Goal: Transaction & Acquisition: Purchase product/service

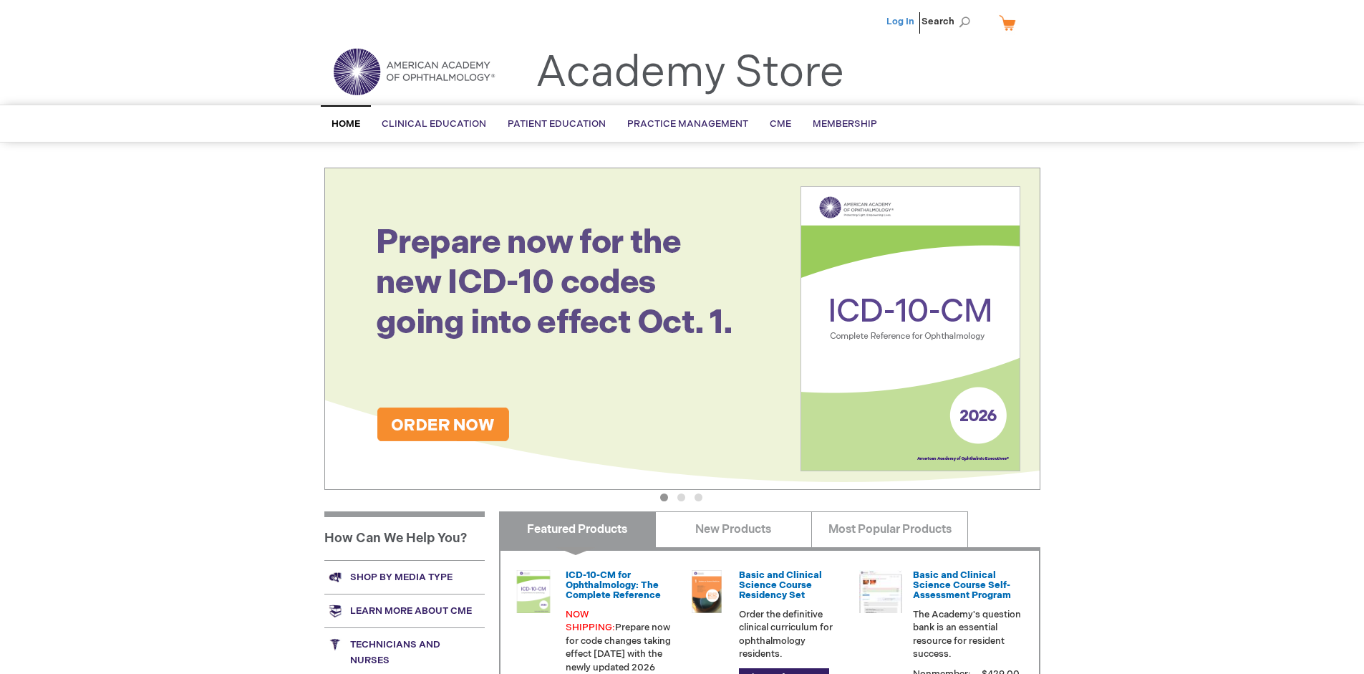
click at [901, 21] on link "Log In" at bounding box center [900, 21] width 28 height 11
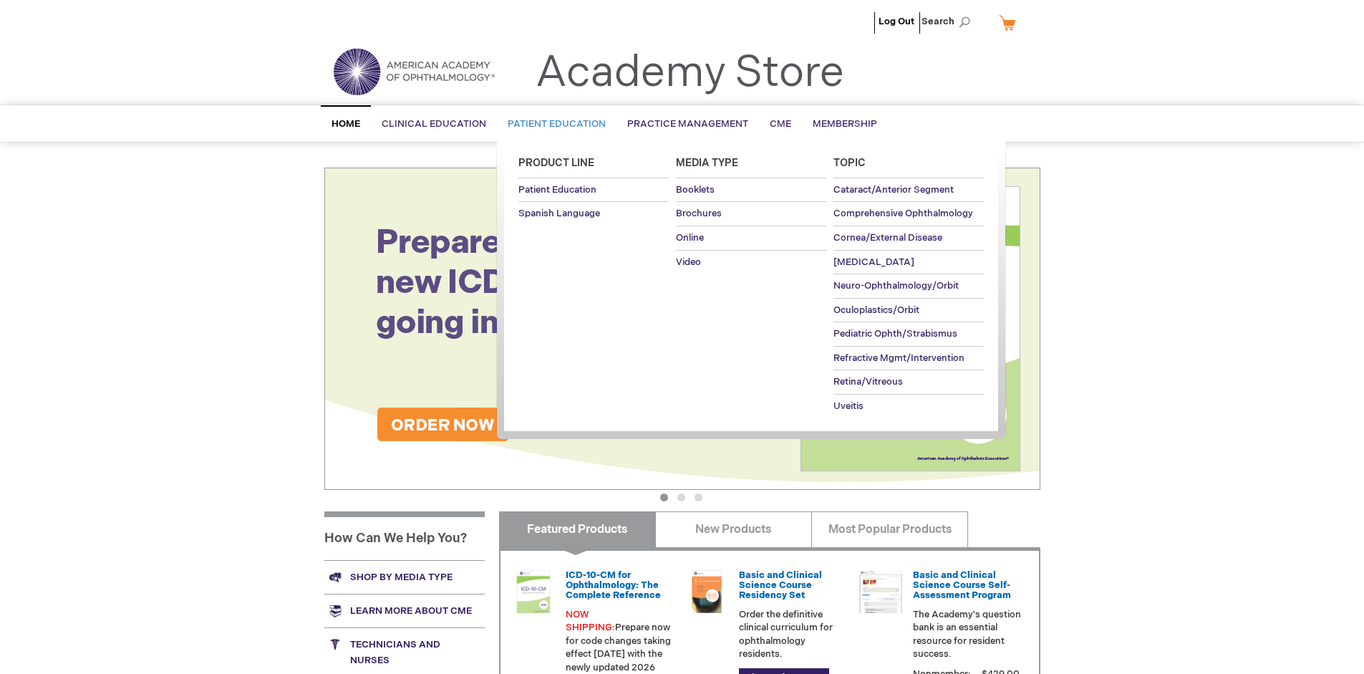
click at [553, 124] on span "Patient Education" at bounding box center [557, 123] width 98 height 11
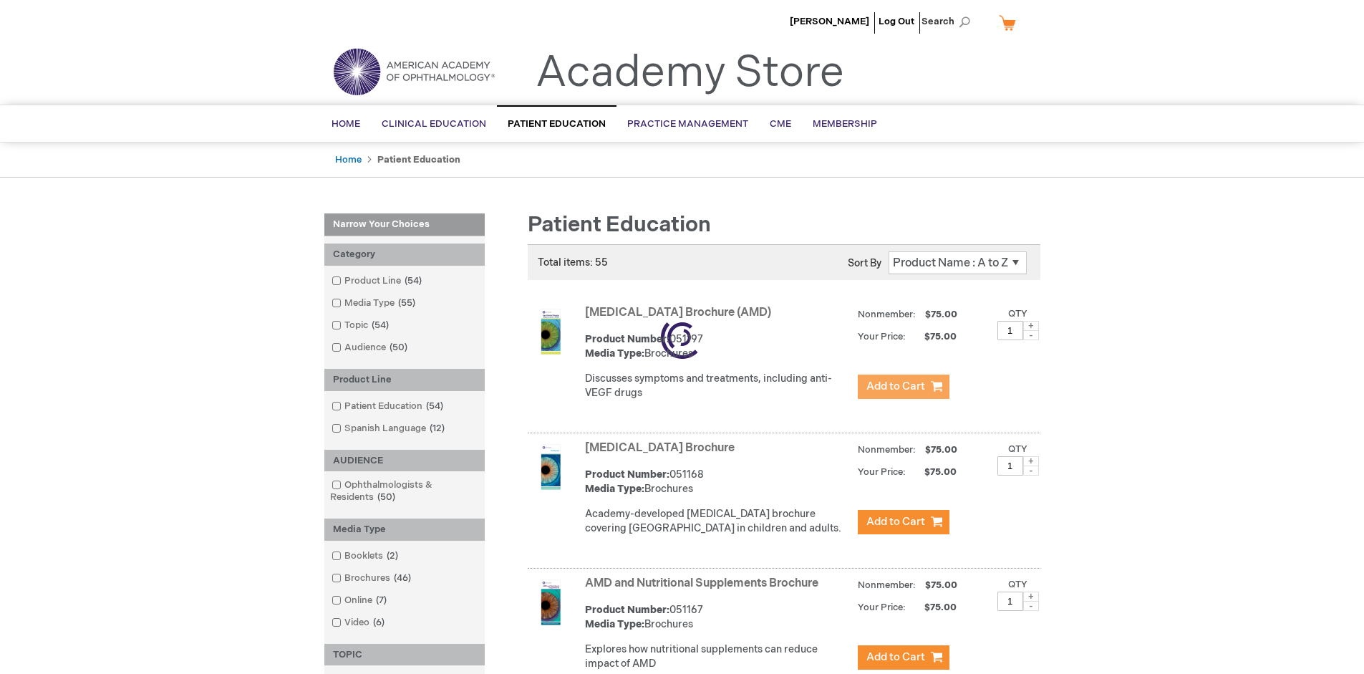
click at [903, 387] on span "Add to Cart" at bounding box center [895, 386] width 59 height 14
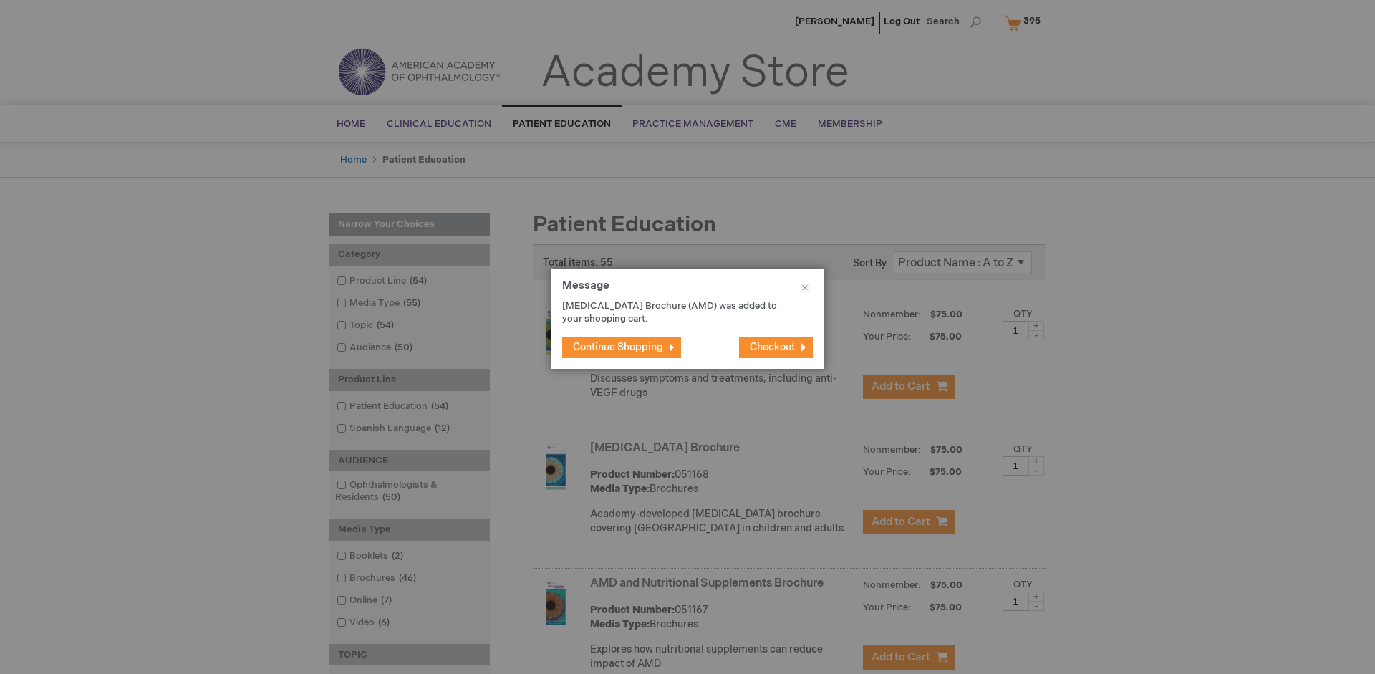
click at [618, 347] on span "Continue Shopping" at bounding box center [618, 347] width 90 height 12
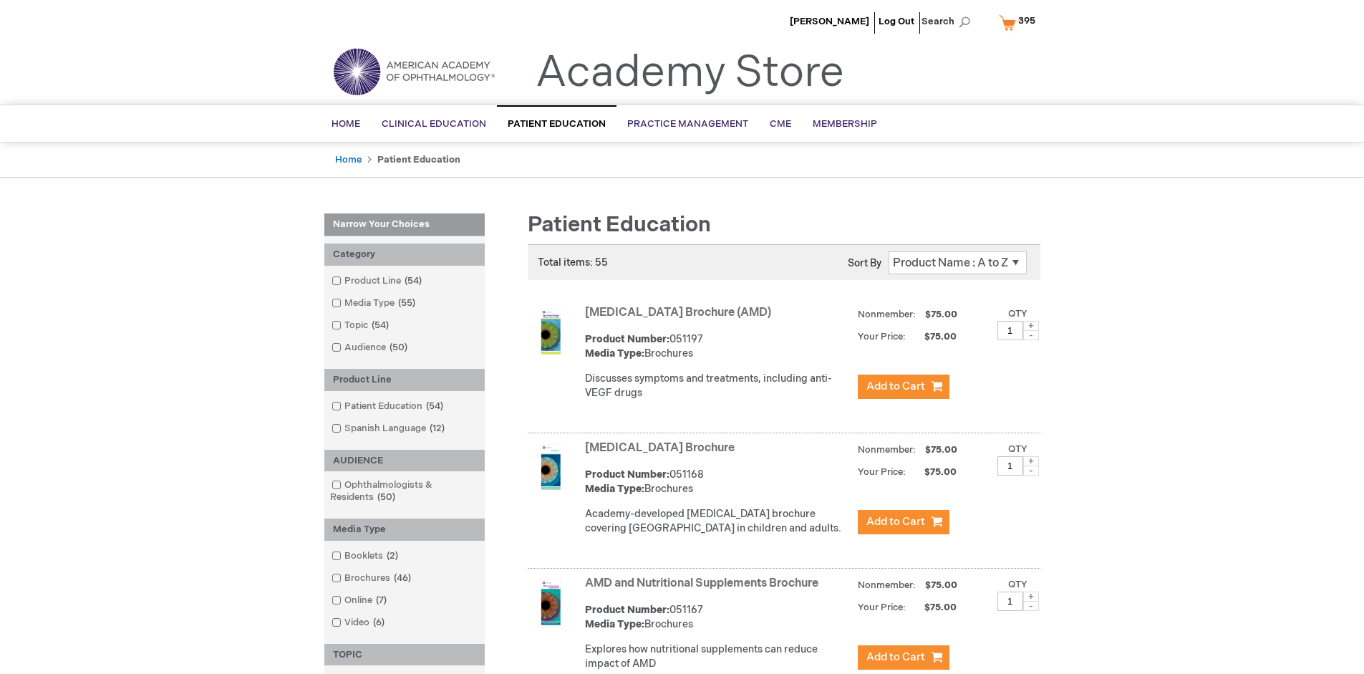
click at [705, 590] on link "AMD and Nutritional Supplements Brochure" at bounding box center [701, 583] width 233 height 14
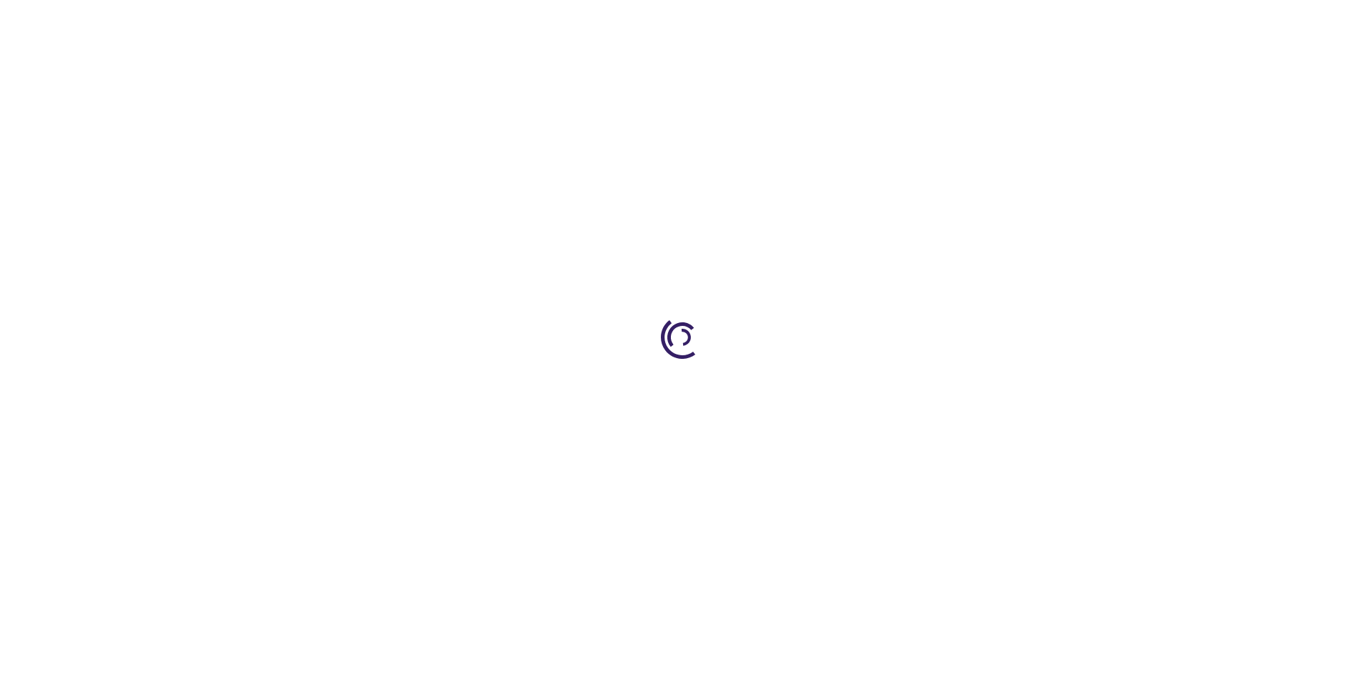
type input "1"
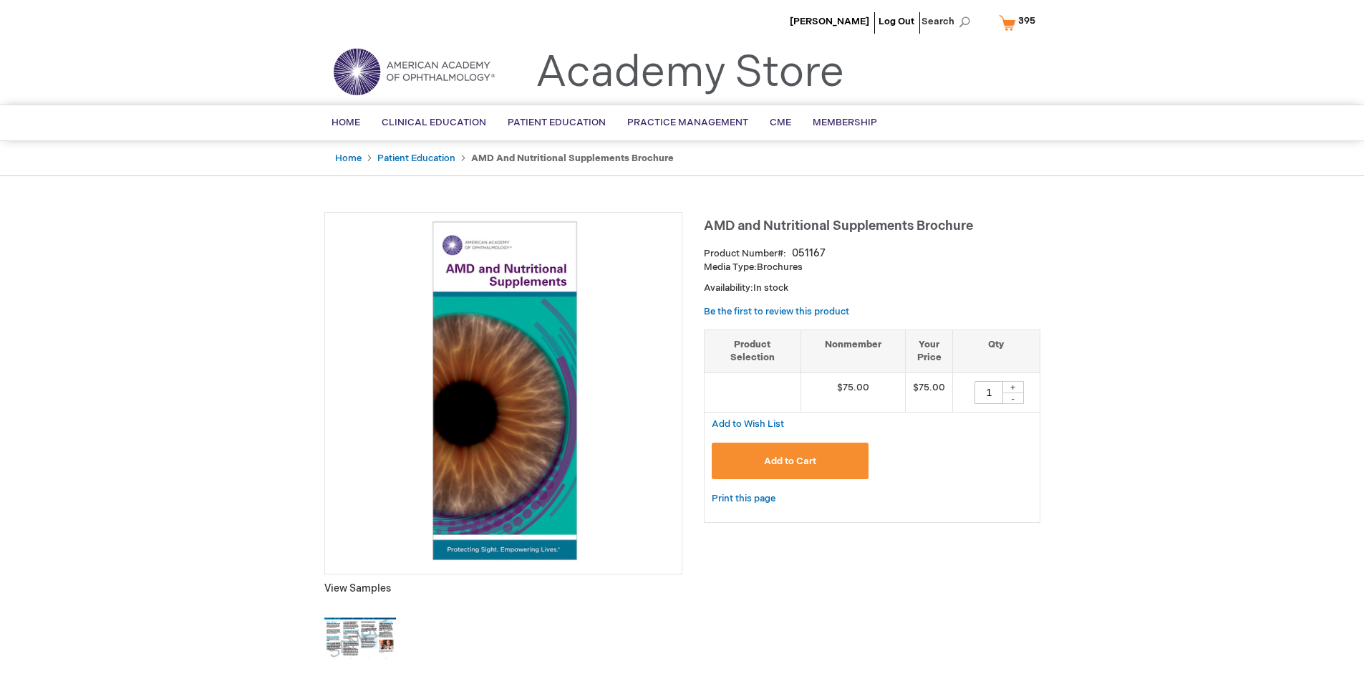
click at [790, 460] on span "Add to Cart" at bounding box center [790, 460] width 52 height 11
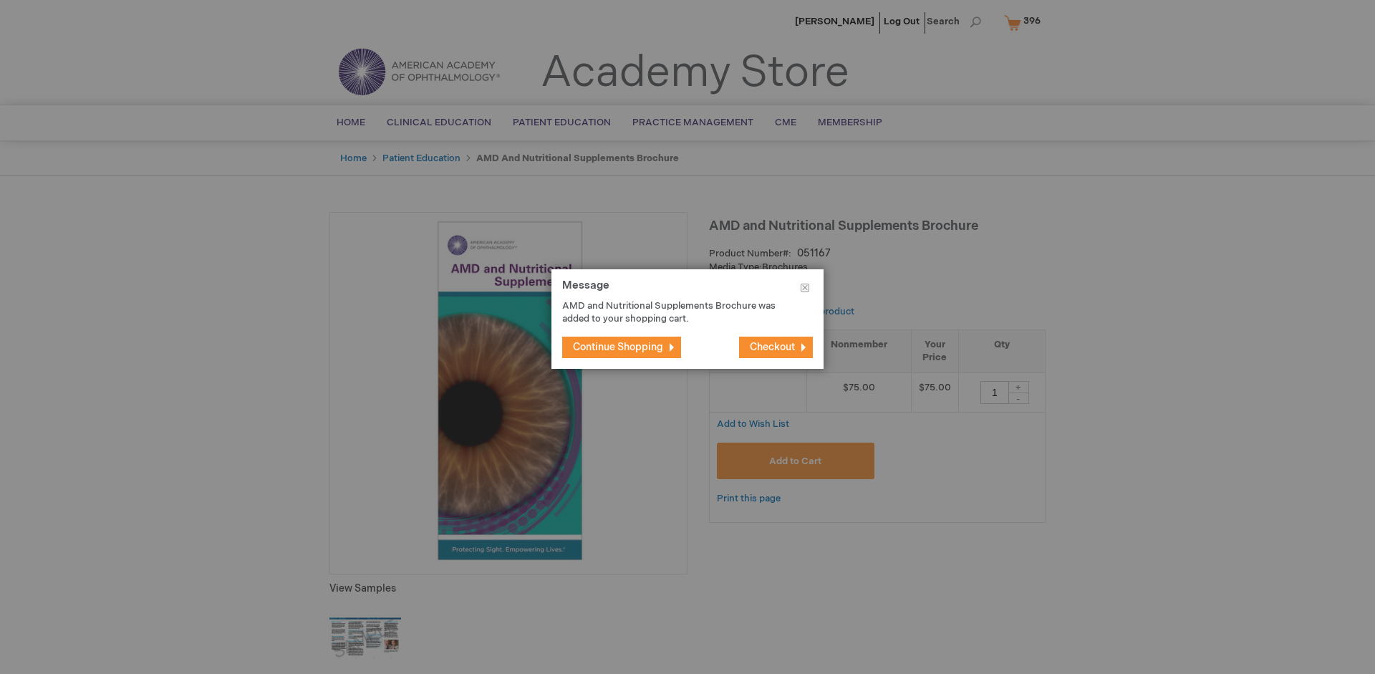
click at [618, 347] on span "Continue Shopping" at bounding box center [618, 347] width 90 height 12
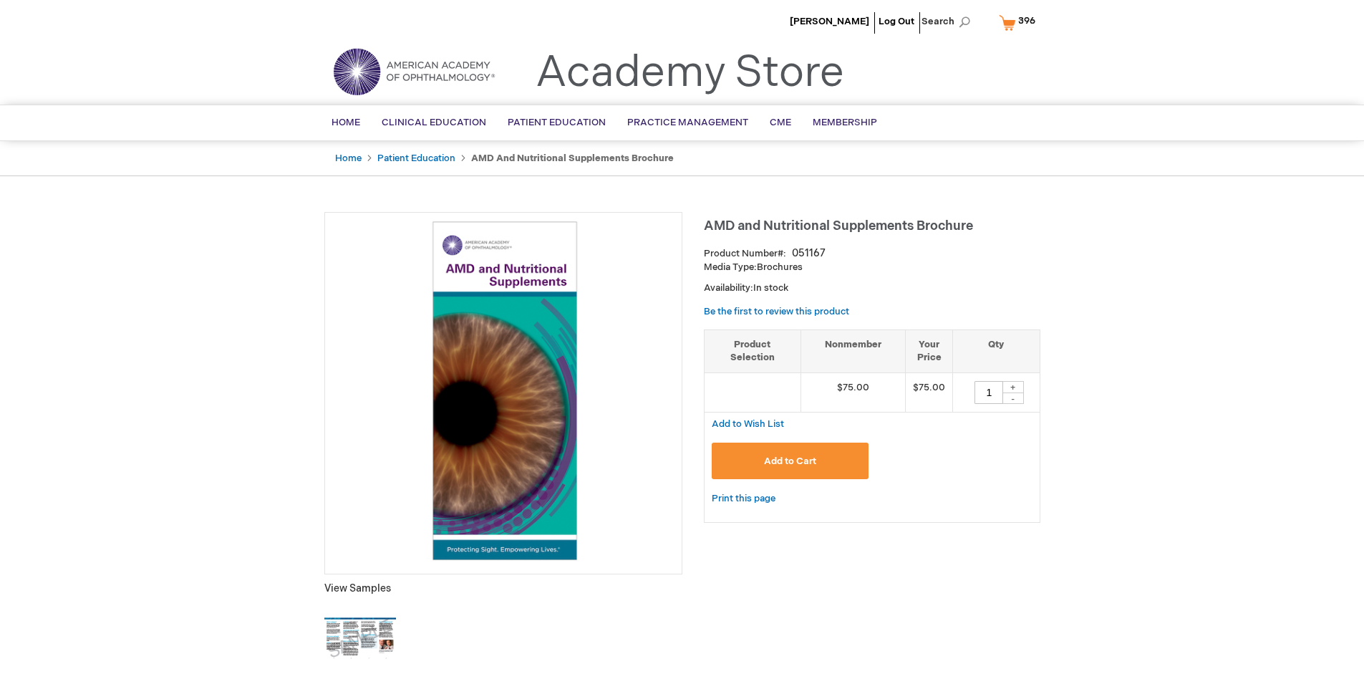
click at [1020, 22] on span "396" at bounding box center [1026, 20] width 17 height 11
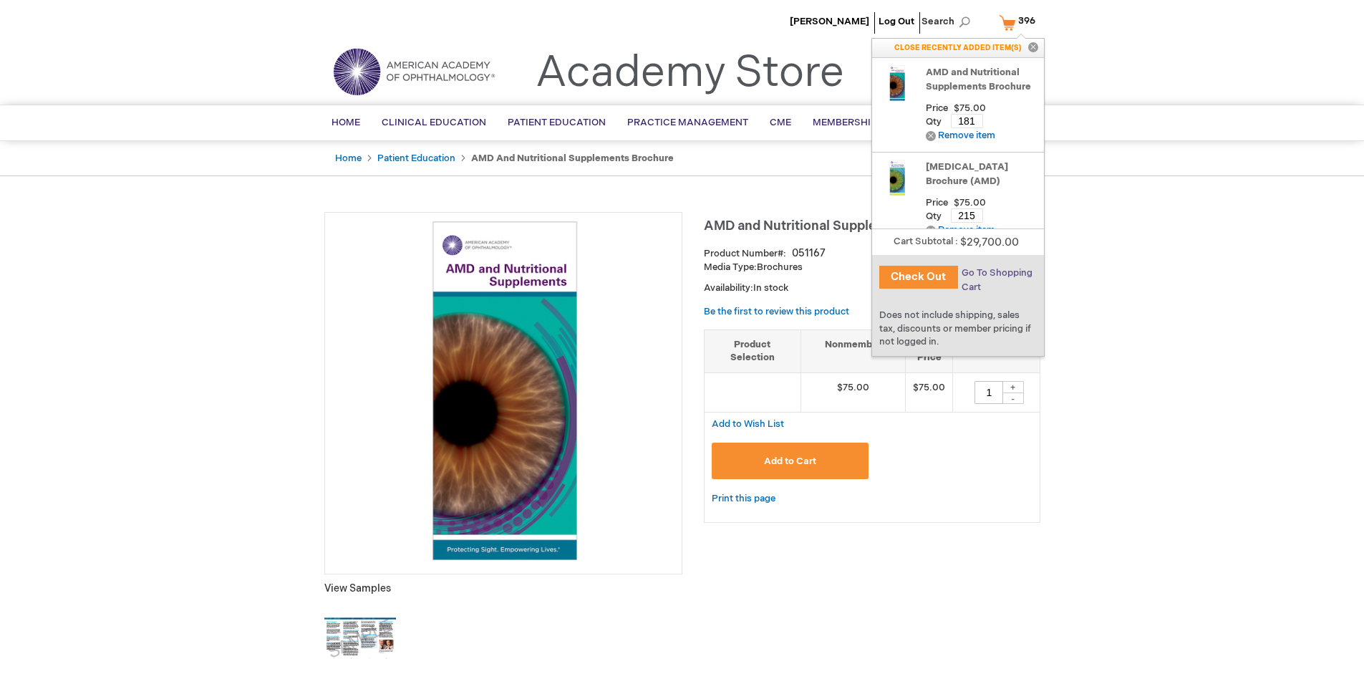
click at [996, 273] on span "Go To Shopping Cart" at bounding box center [997, 280] width 71 height 26
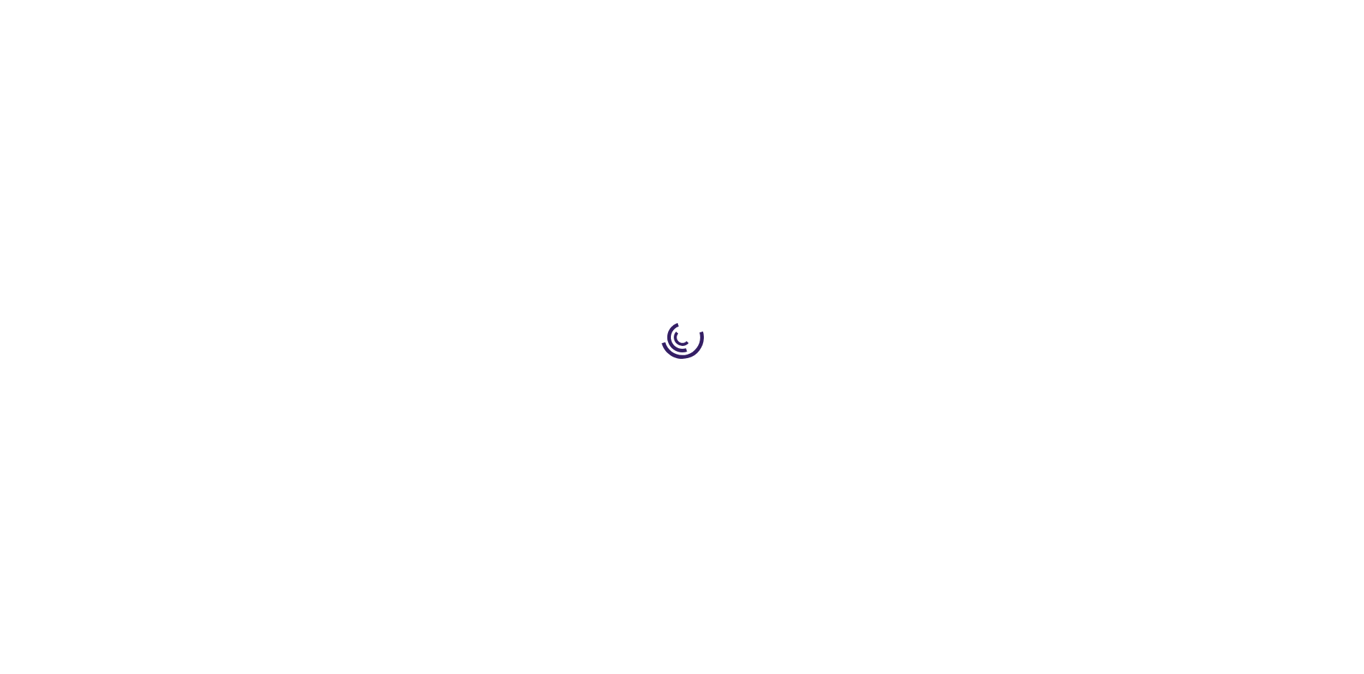
select select "US"
select select "41"
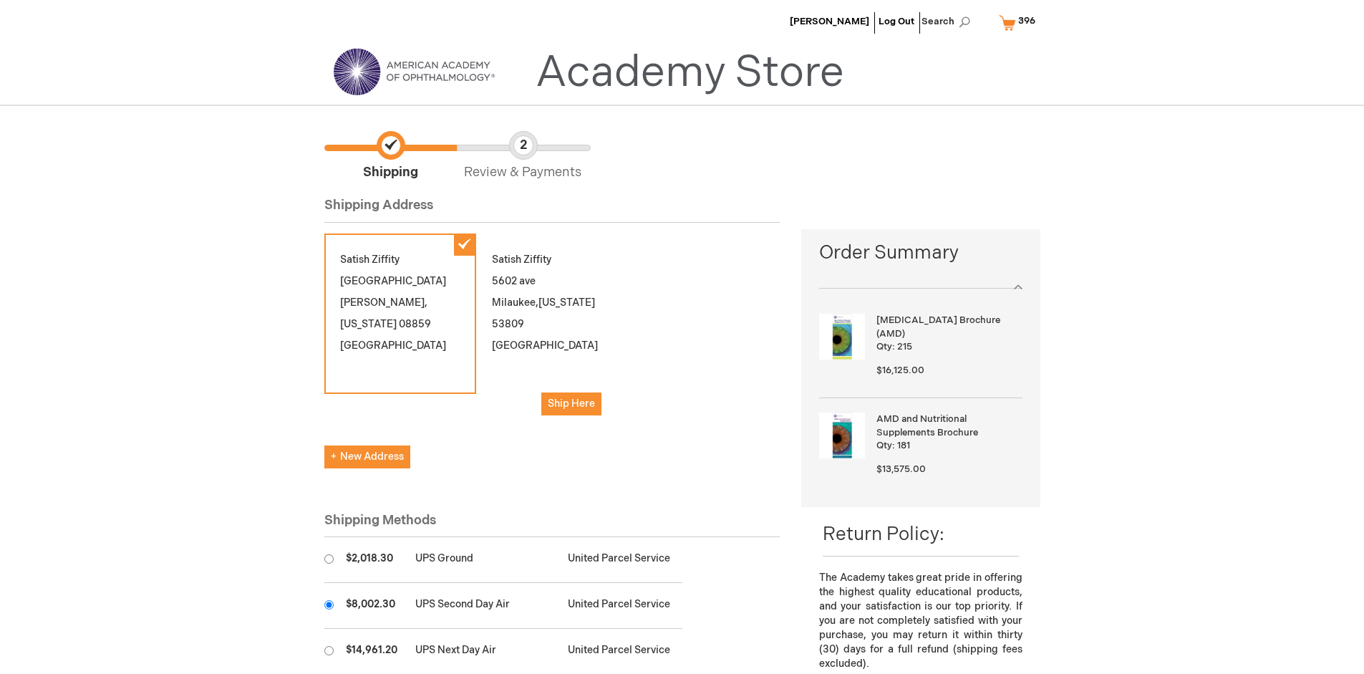
click at [329, 604] on input "radio" at bounding box center [328, 604] width 9 height 9
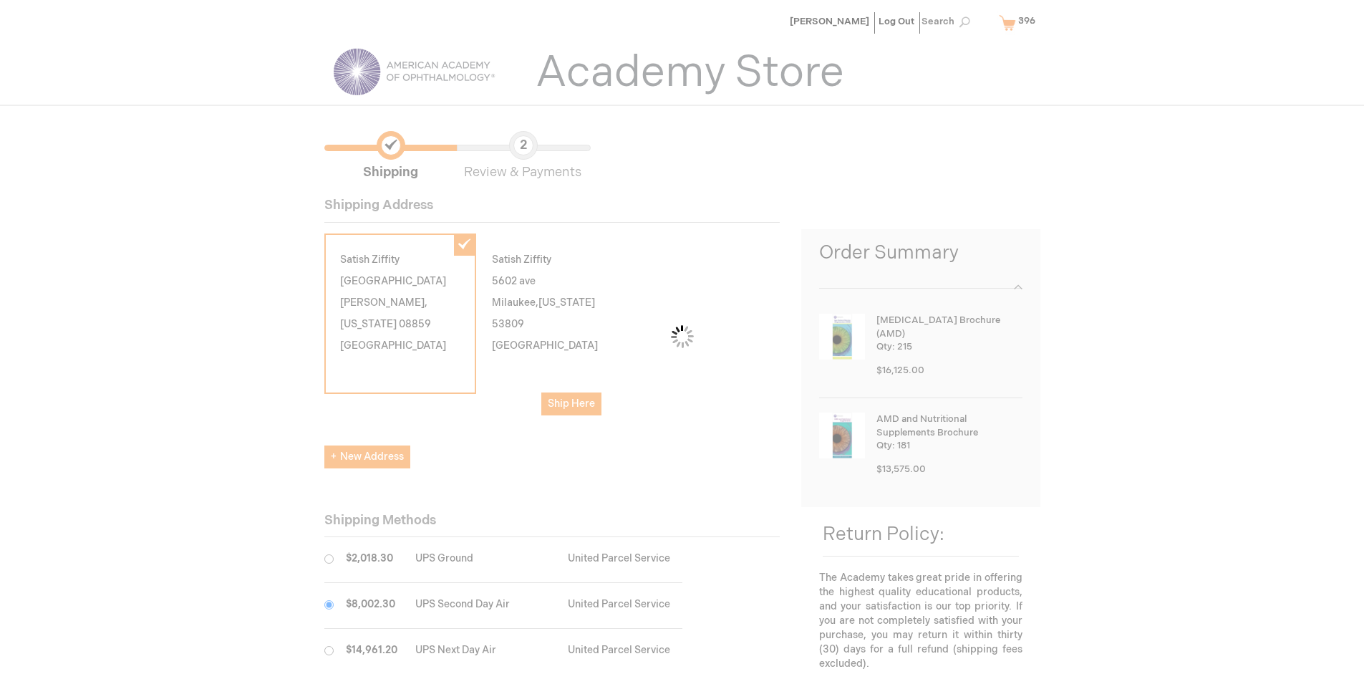
scroll to position [72, 0]
